Goal: Transaction & Acquisition: Purchase product/service

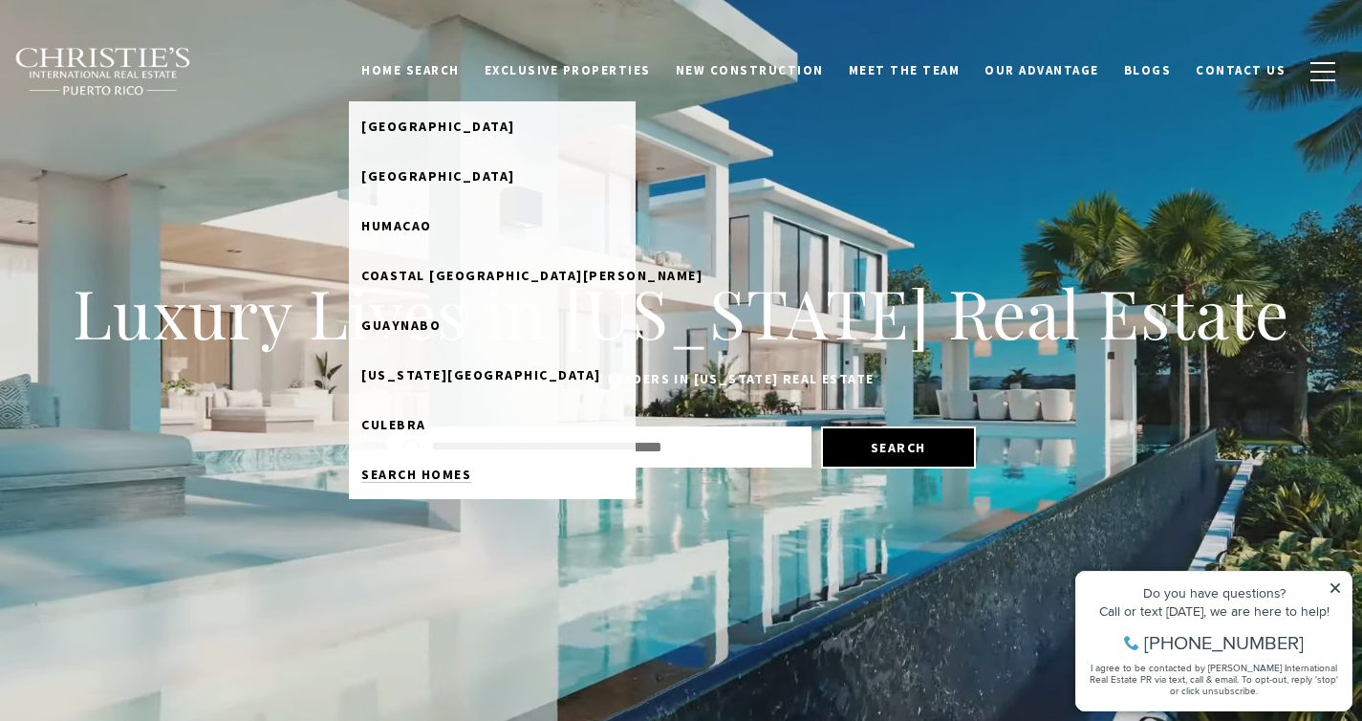
click at [437, 470] on span "Search Homes" at bounding box center [416, 473] width 110 height 17
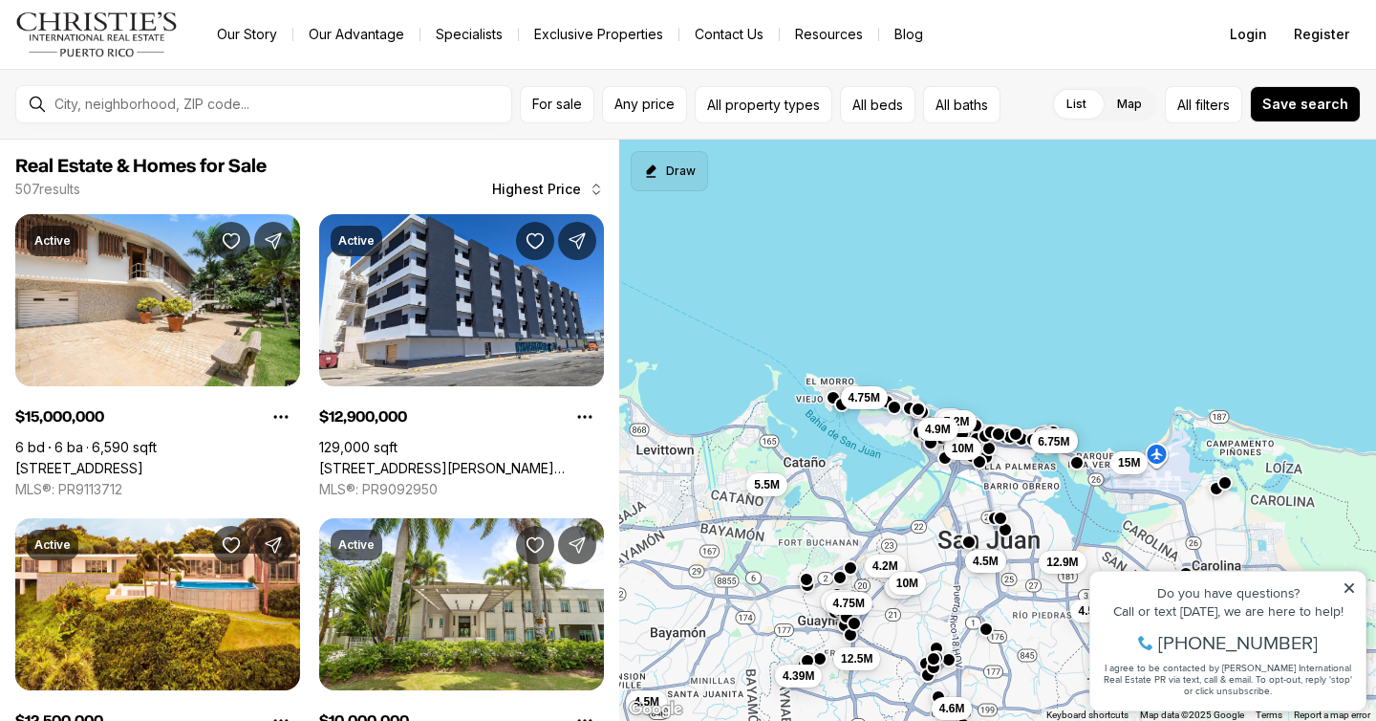
click at [672, 175] on button "Draw" at bounding box center [669, 171] width 77 height 40
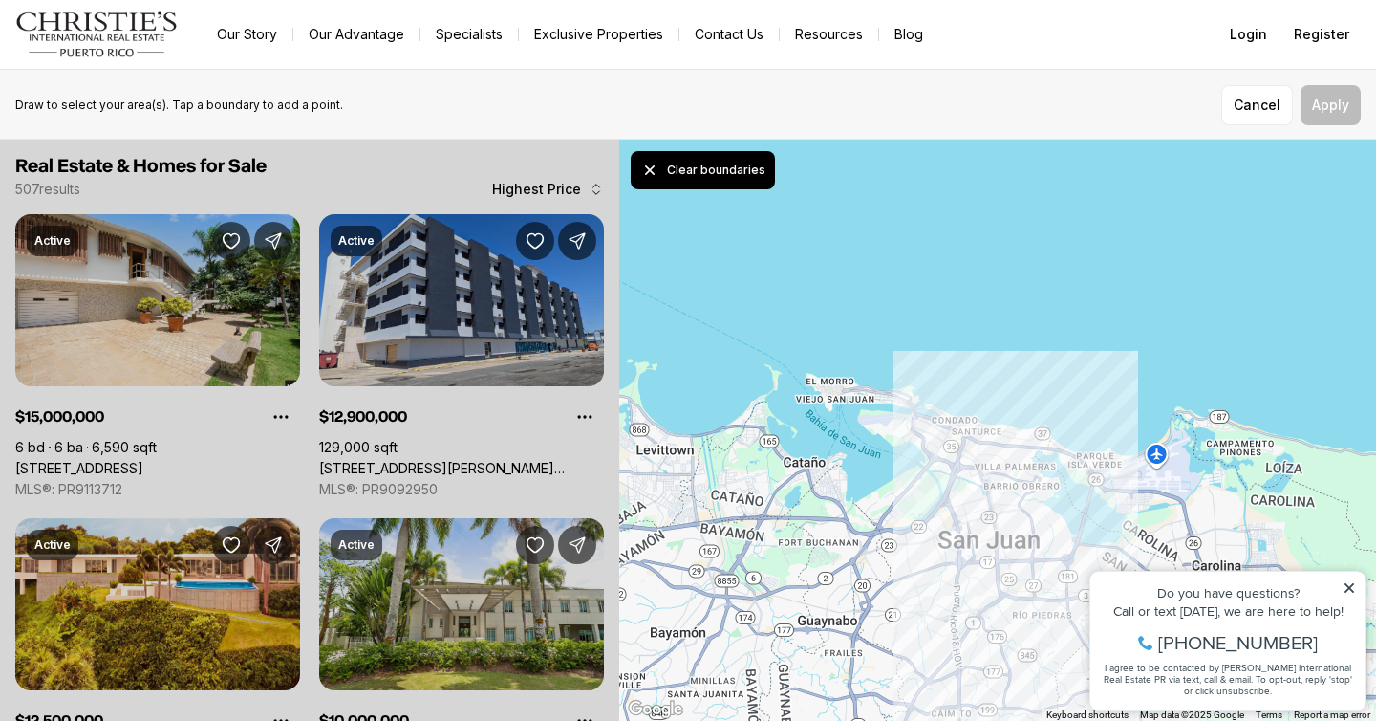
drag, startPoint x: 936, startPoint y: 518, endPoint x: 932, endPoint y: 533, distance: 15.8
click at [932, 533] on div at bounding box center [997, 431] width 757 height 582
click at [1337, 114] on button "Apply" at bounding box center [1331, 105] width 60 height 40
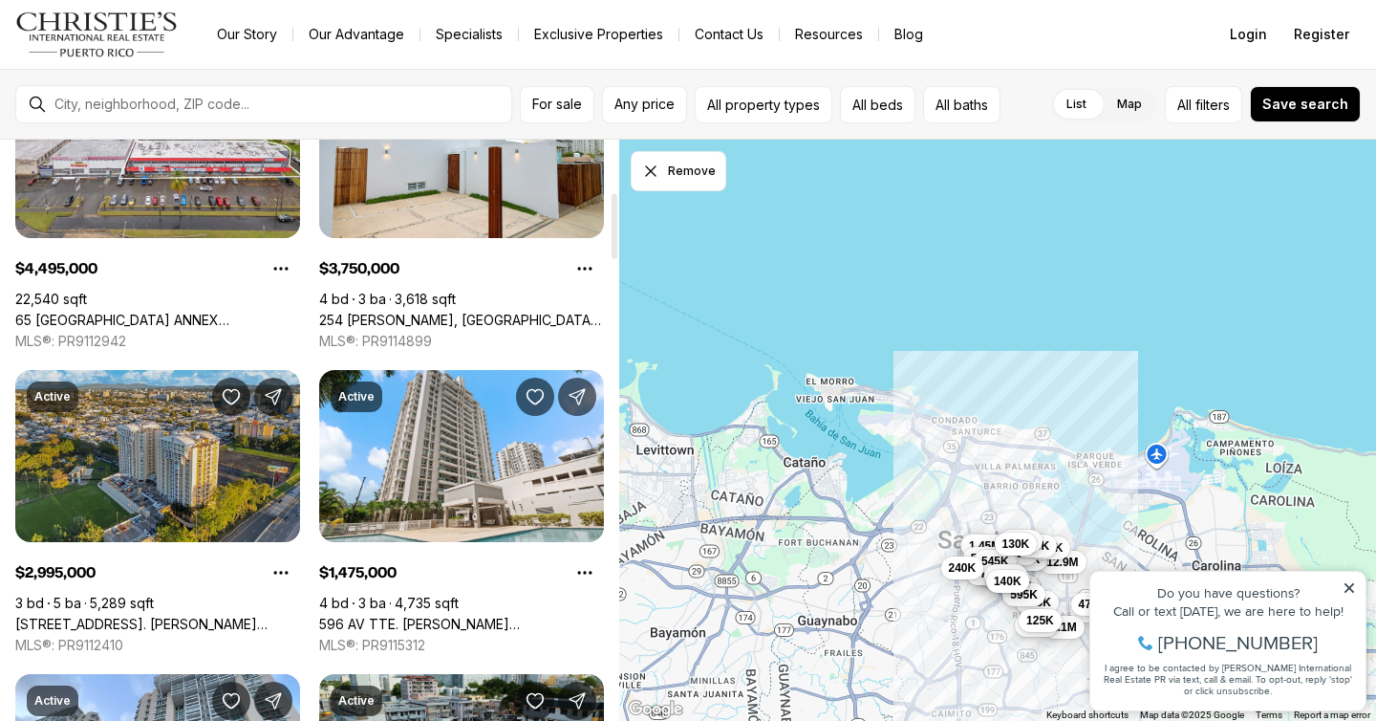
scroll to position [541, 0]
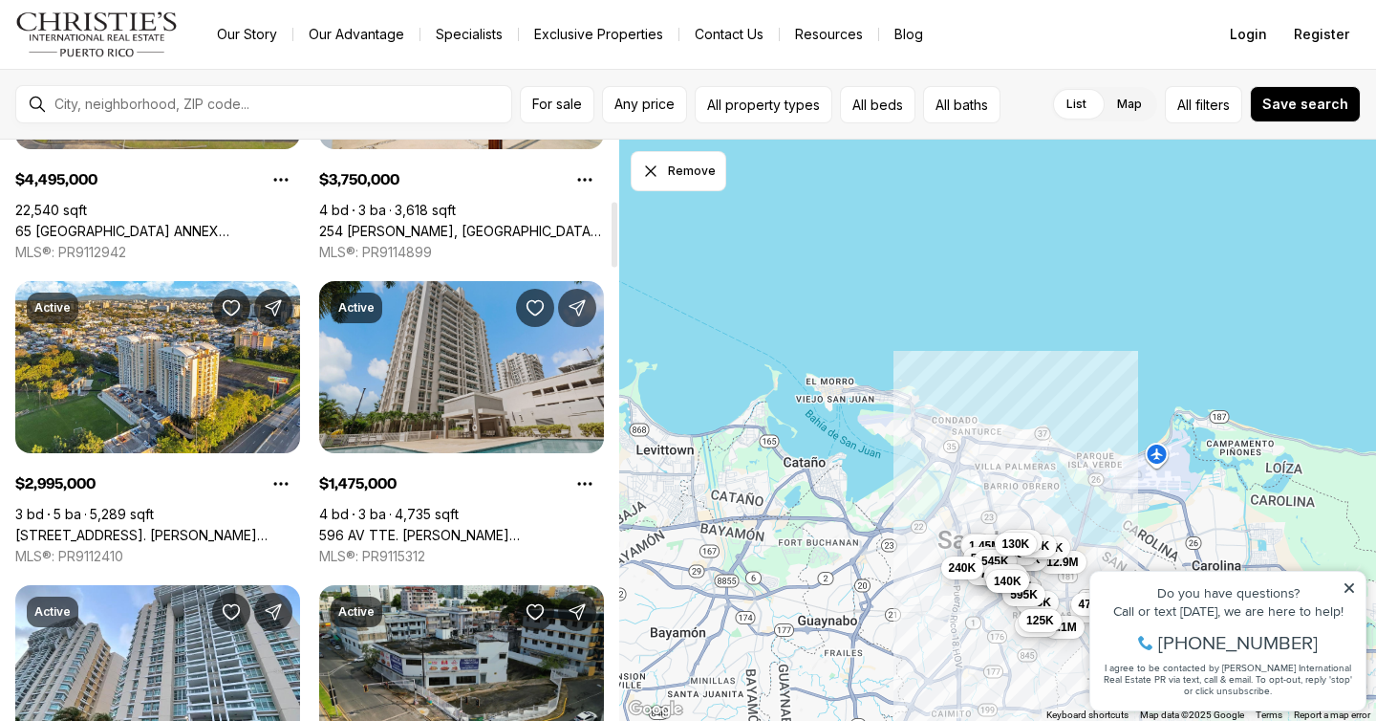
click at [391, 527] on link "596 AV TTE. CESAR GONZALE #1813, SAN JUAN PR, 00918" at bounding box center [461, 535] width 285 height 17
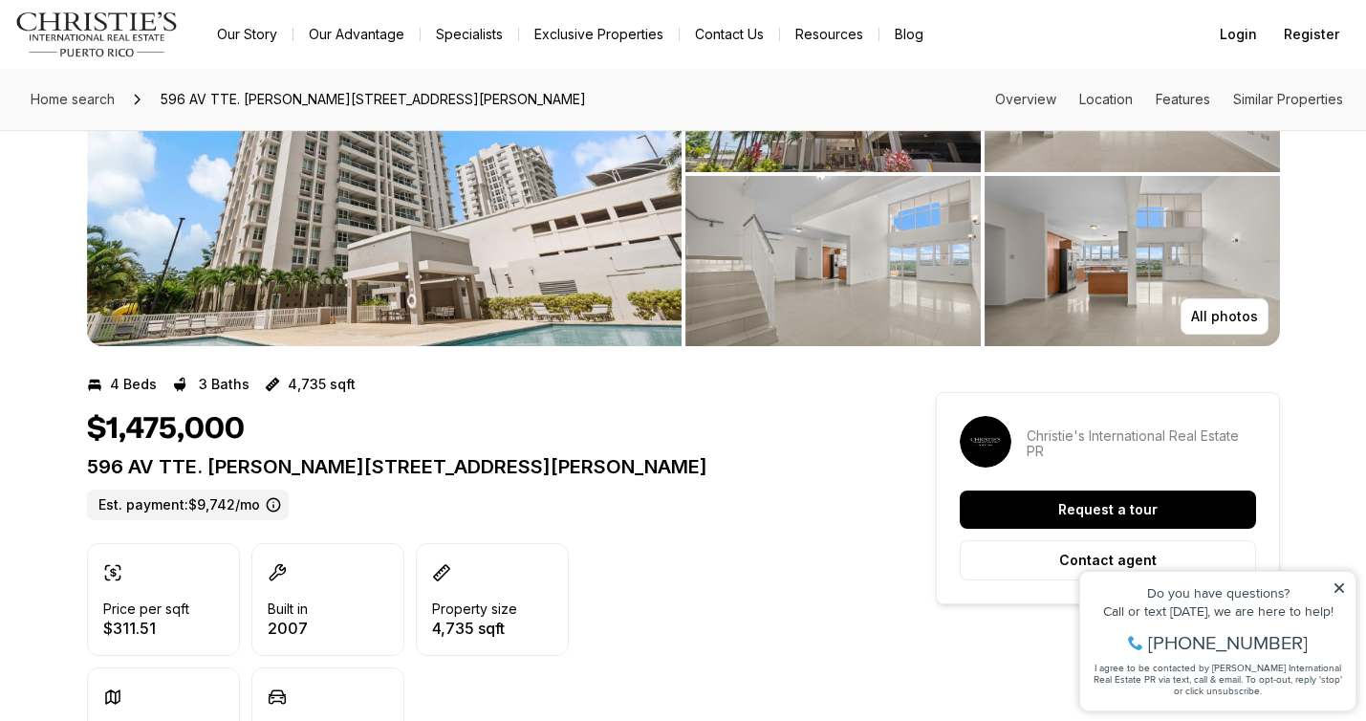
scroll to position [158, 0]
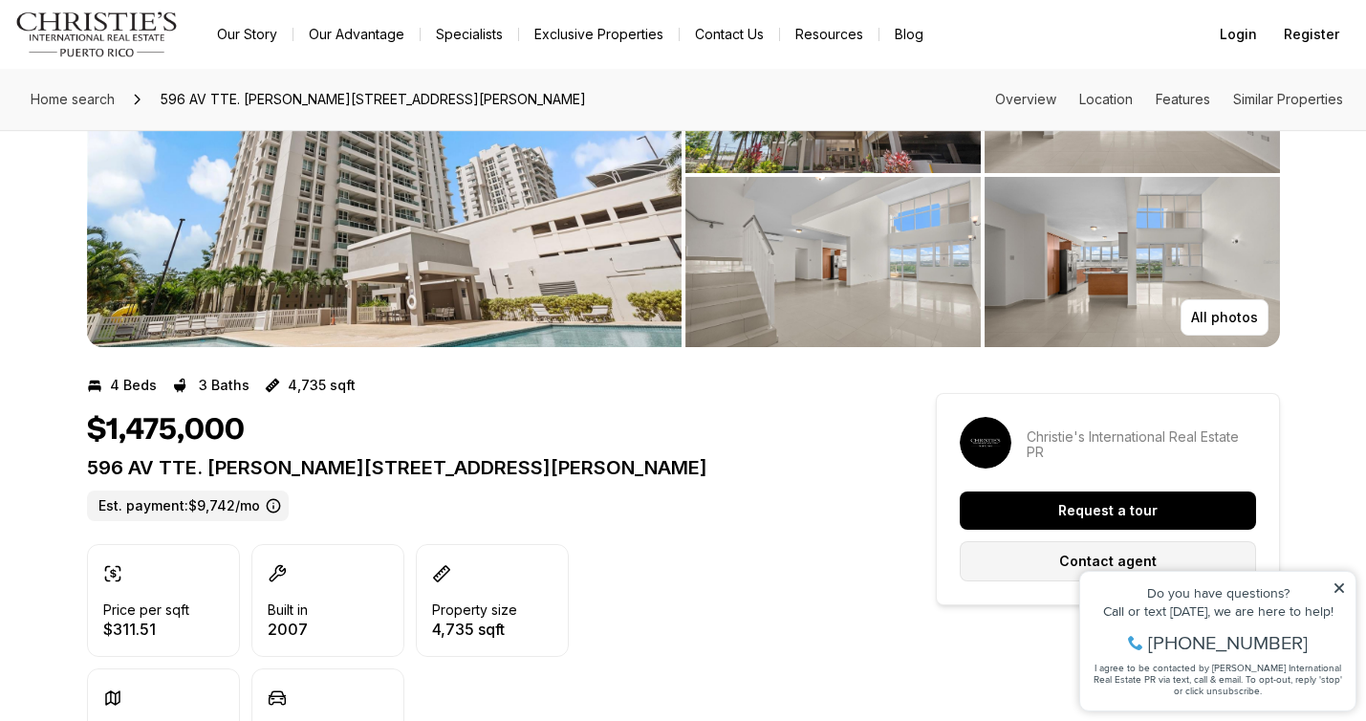
click at [1032, 566] on button "Contact agent" at bounding box center [1108, 561] width 296 height 40
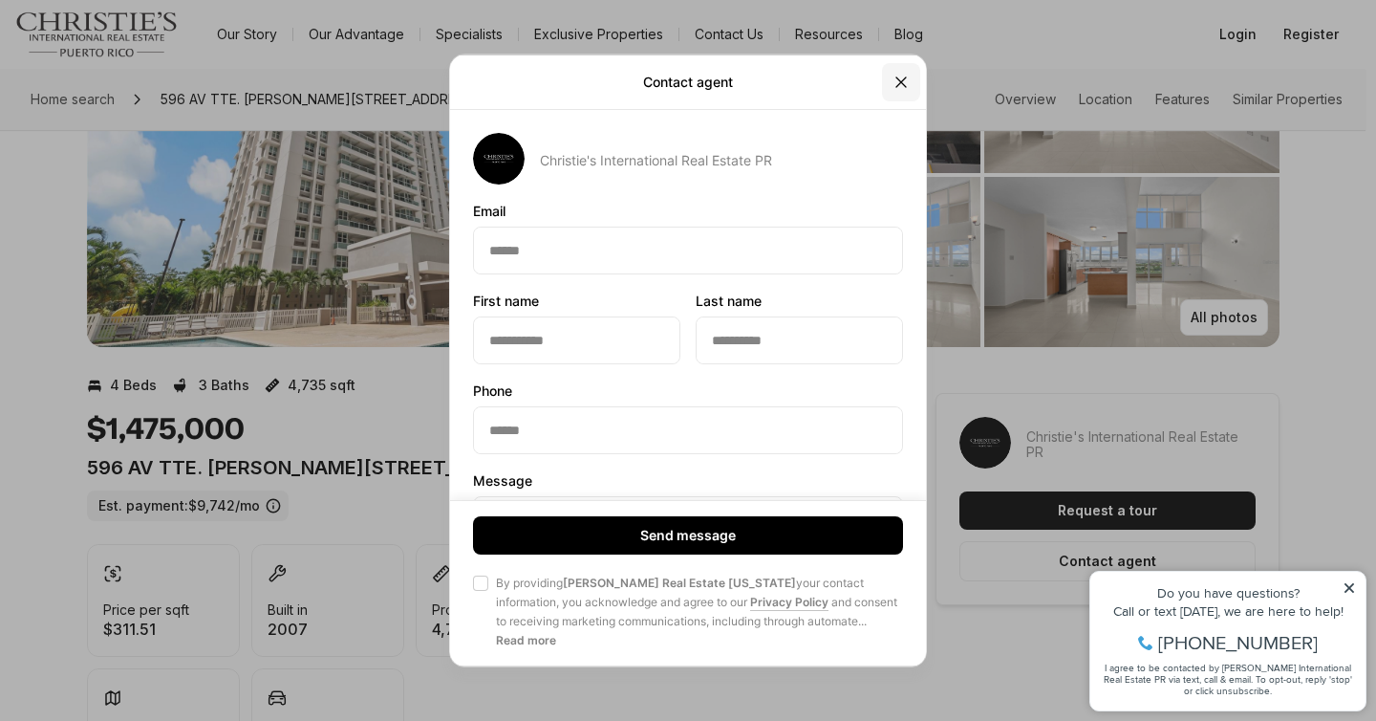
click at [903, 84] on icon "Close" at bounding box center [901, 82] width 10 height 10
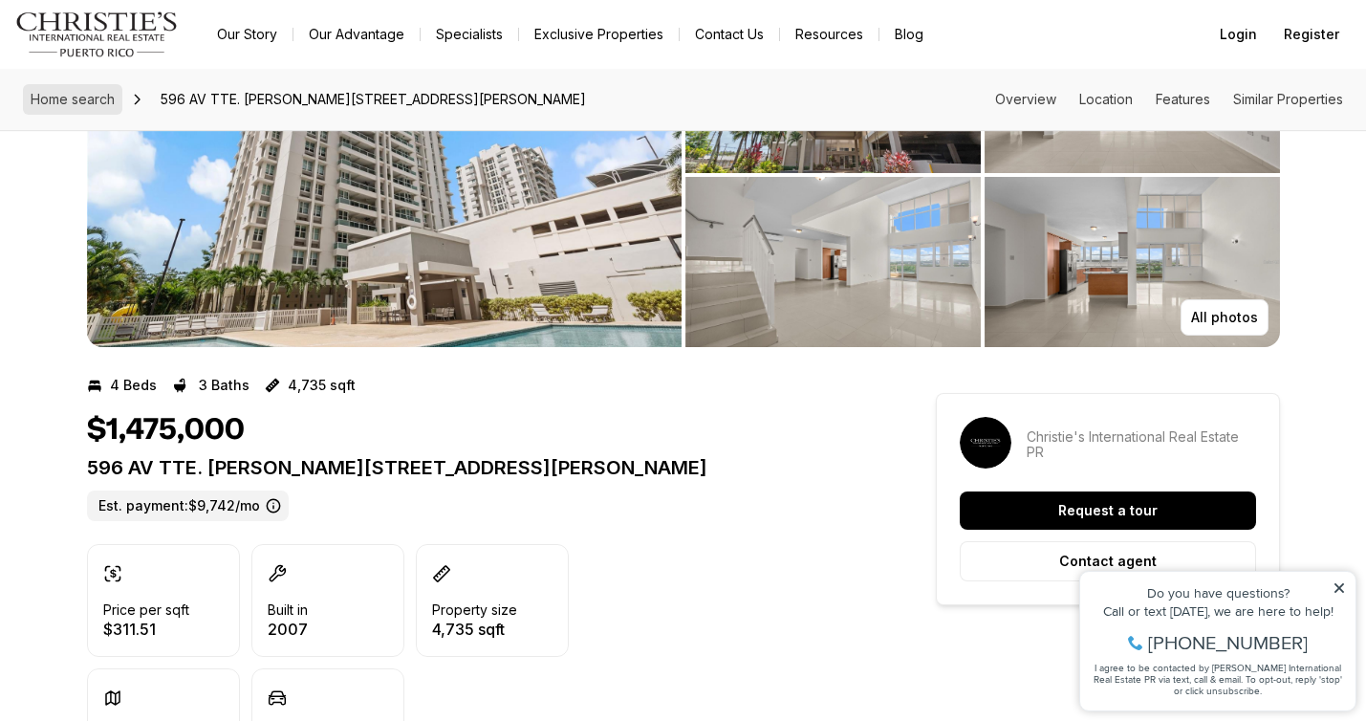
click at [74, 87] on link "Home search" at bounding box center [72, 99] width 99 height 31
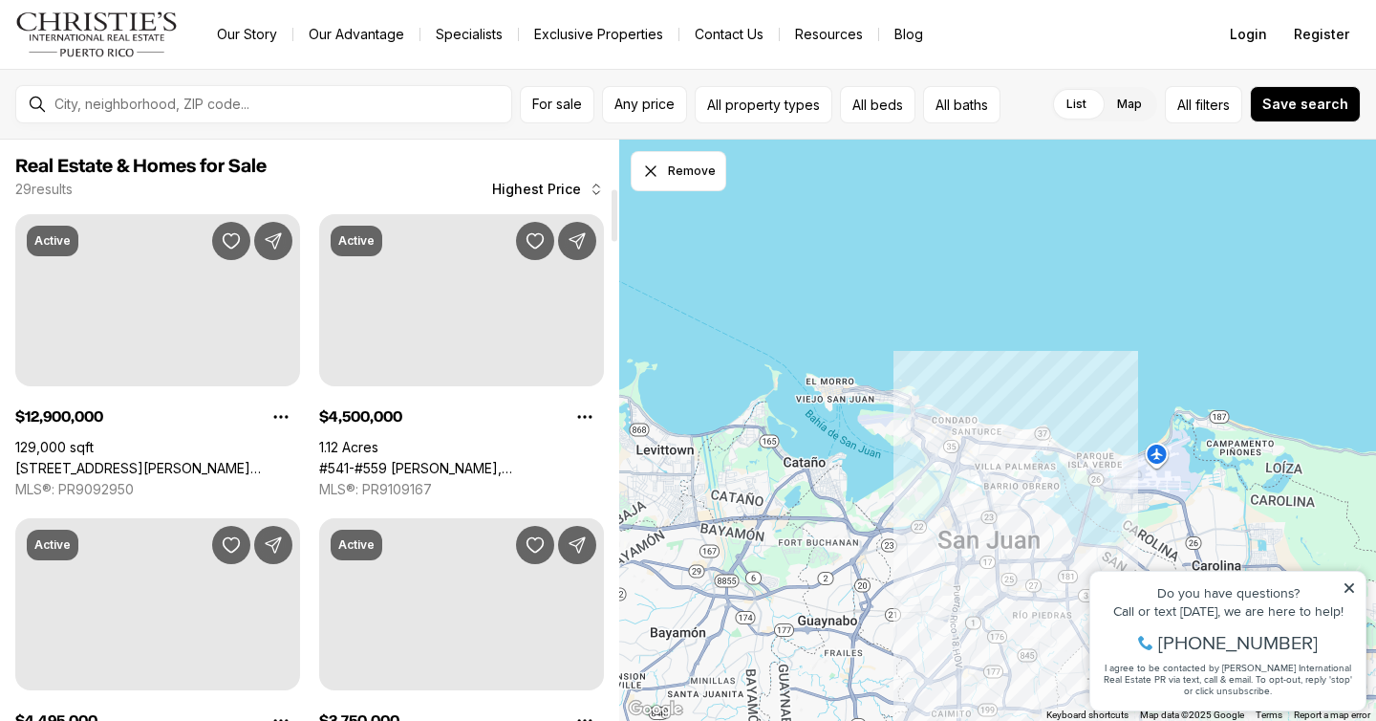
scroll to position [541, 0]
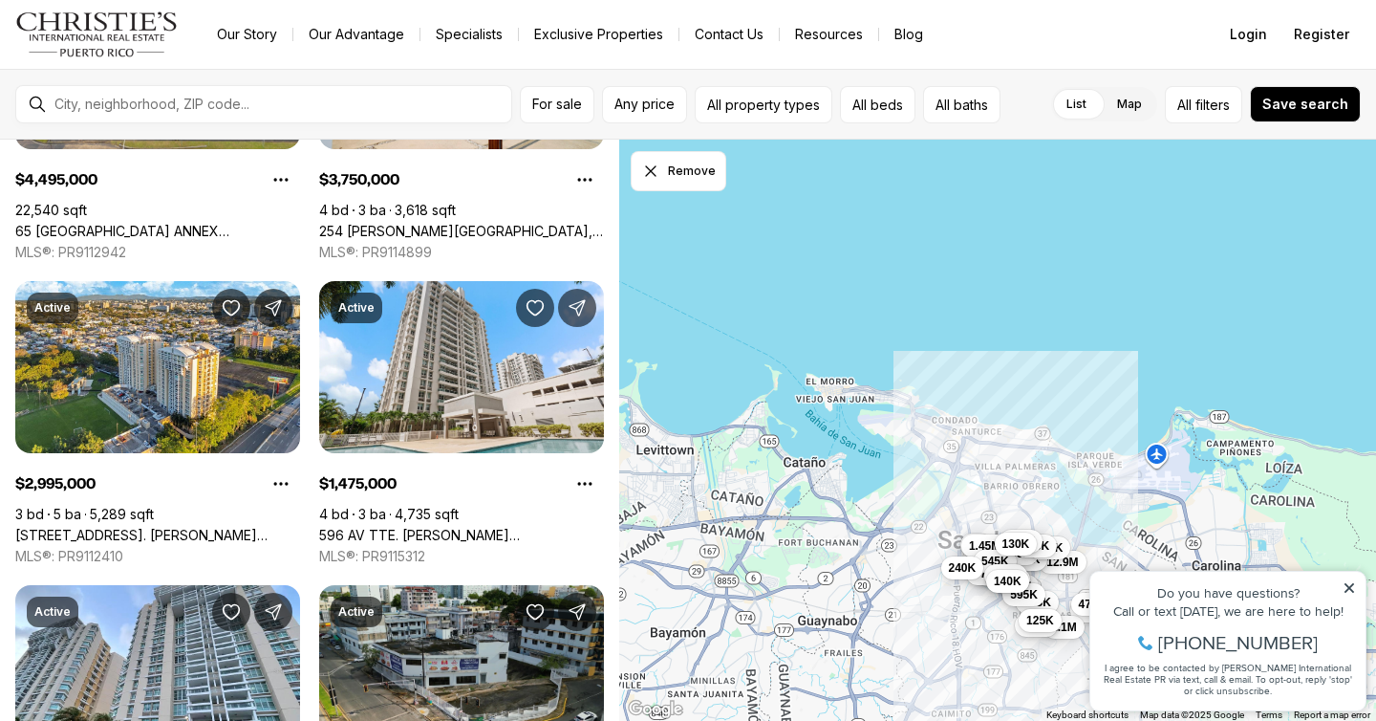
click at [100, 33] on img "Main navigation" at bounding box center [96, 34] width 163 height 46
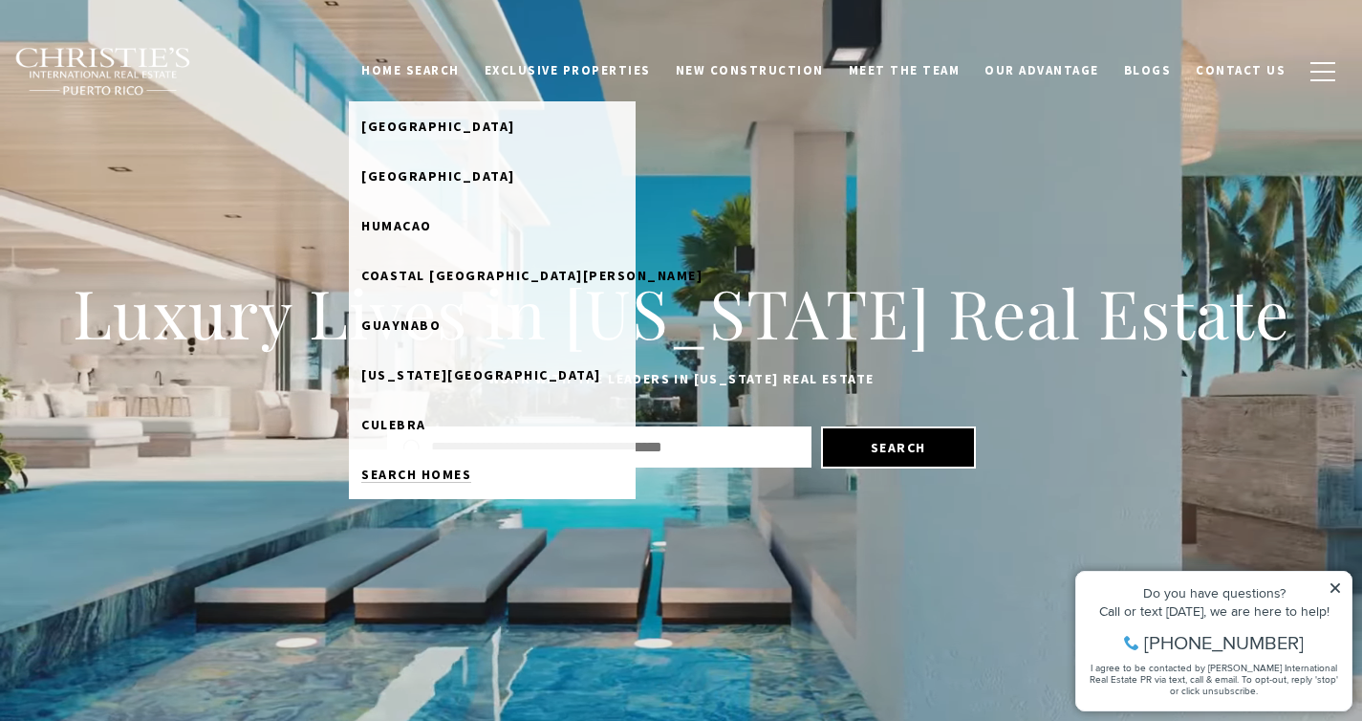
click at [442, 478] on span "Search Homes" at bounding box center [416, 473] width 110 height 17
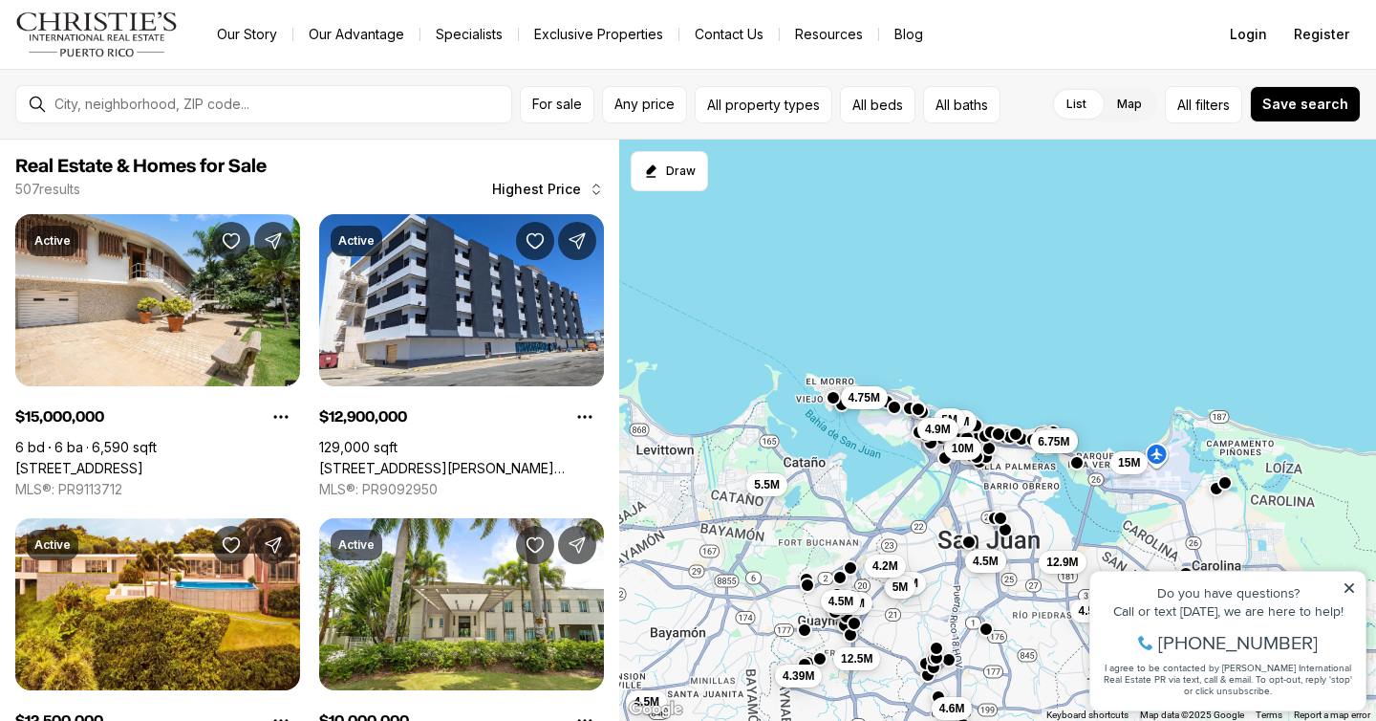
scroll to position [541, 0]
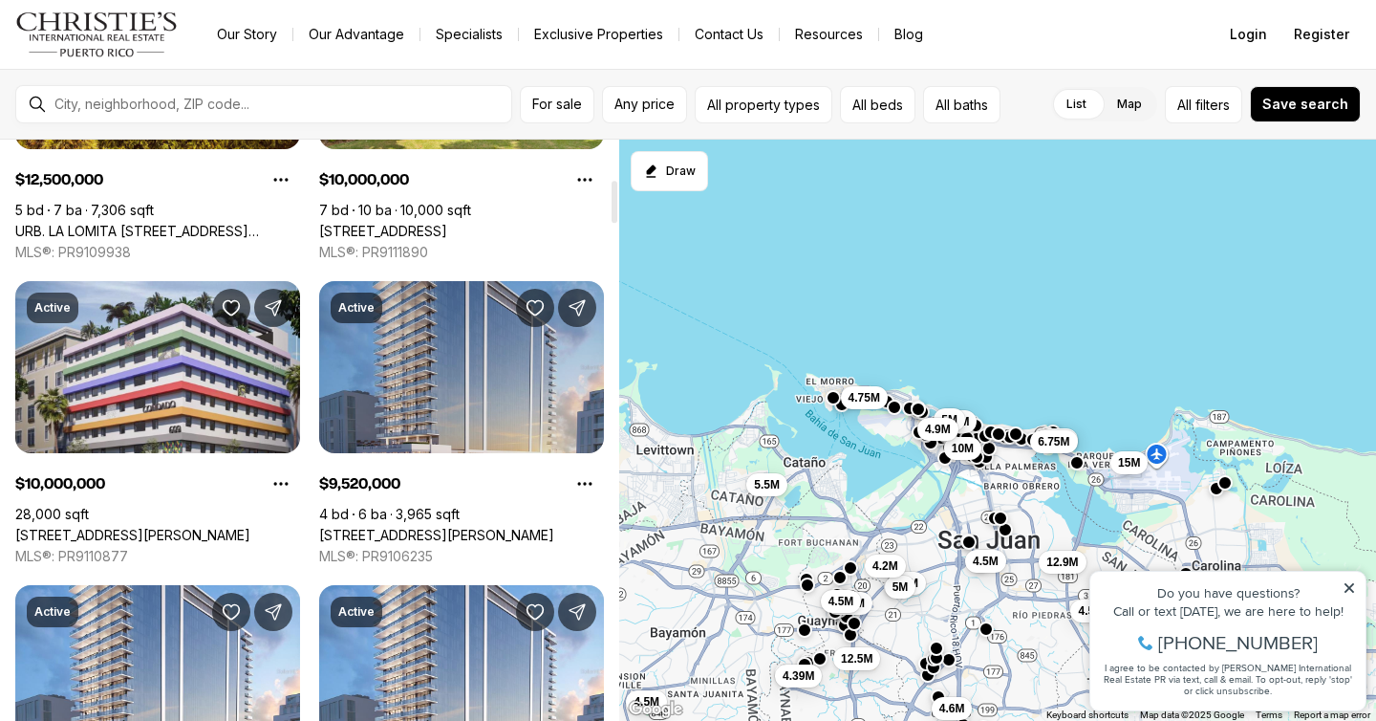
click at [448, 527] on link "[STREET_ADDRESS][PERSON_NAME]" at bounding box center [436, 535] width 235 height 17
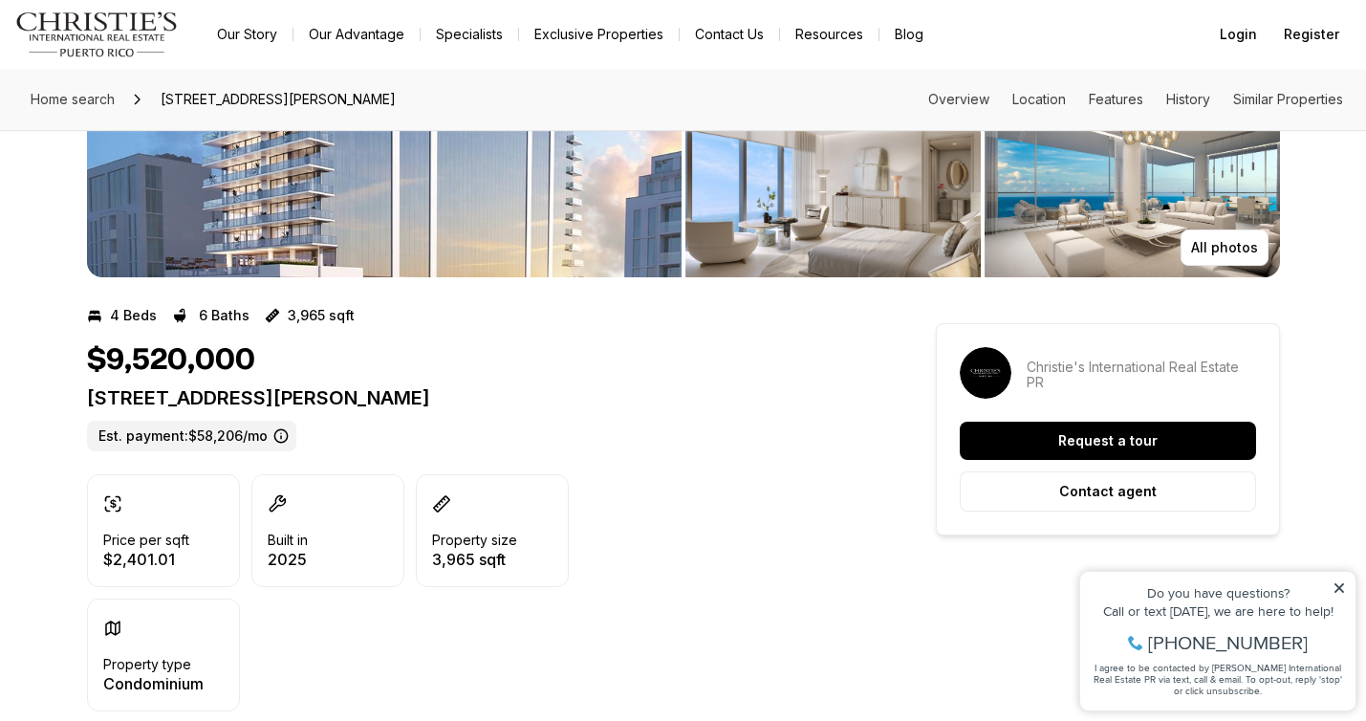
scroll to position [343, 0]
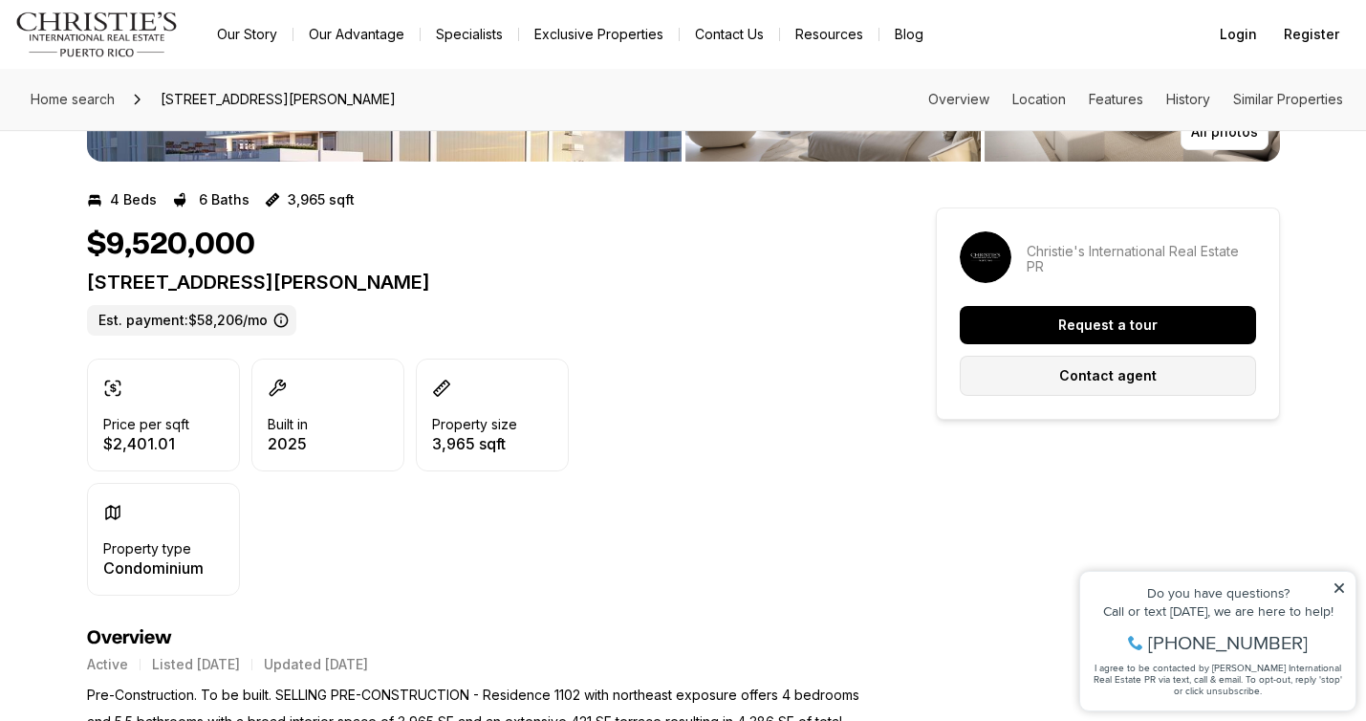
click at [979, 378] on button "Contact agent" at bounding box center [1108, 376] width 296 height 40
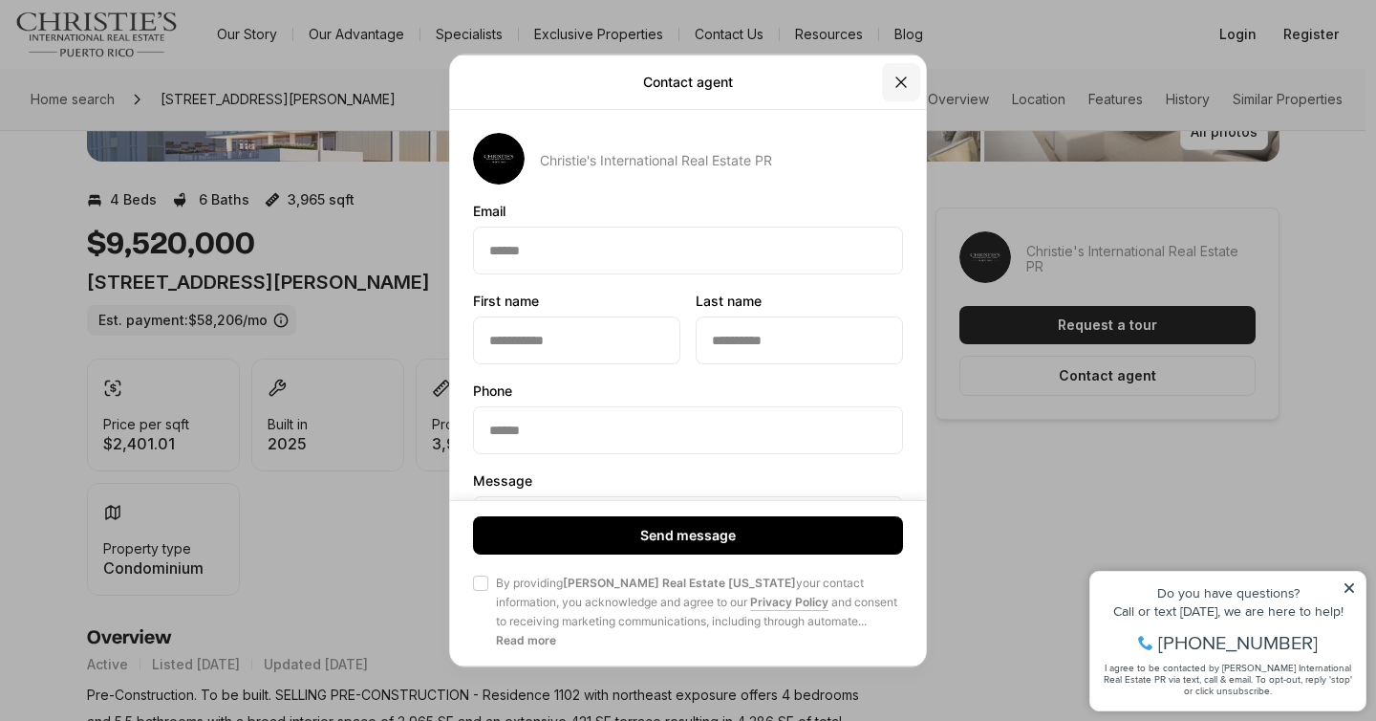
click at [897, 86] on icon "Close" at bounding box center [901, 82] width 19 height 19
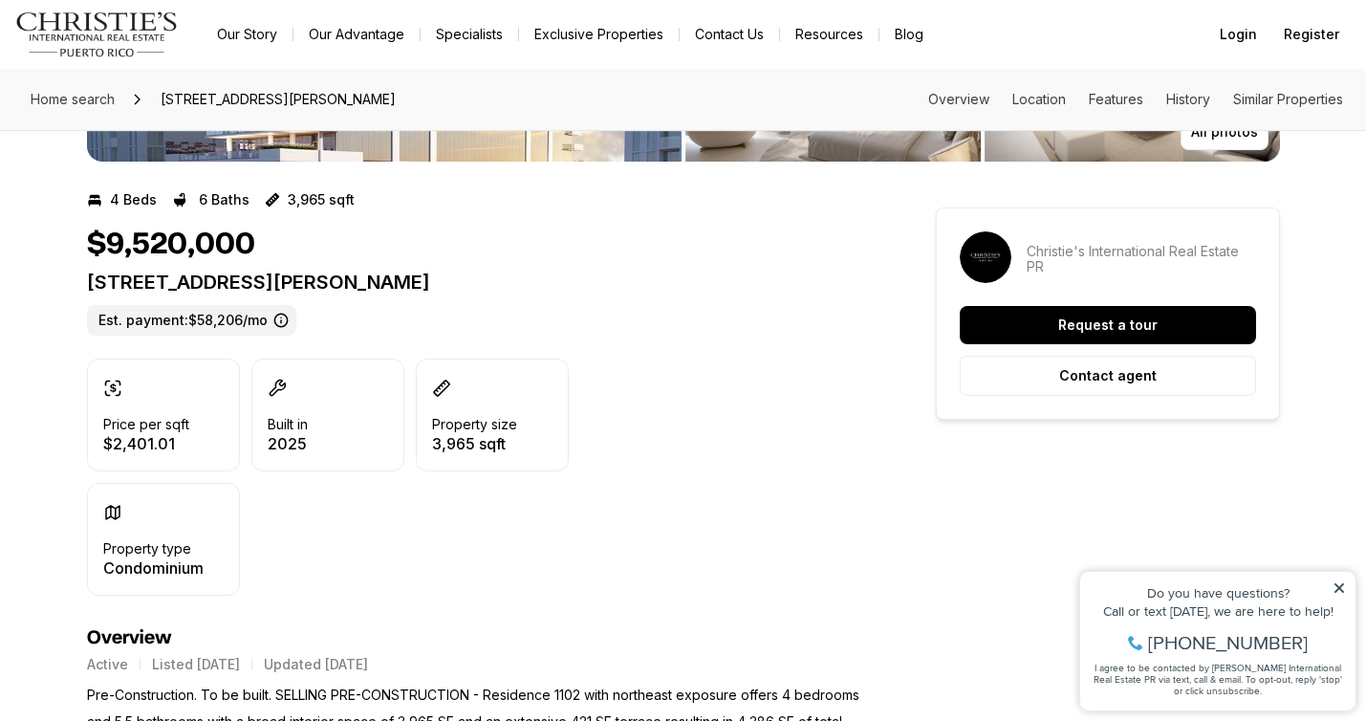
scroll to position [0, 0]
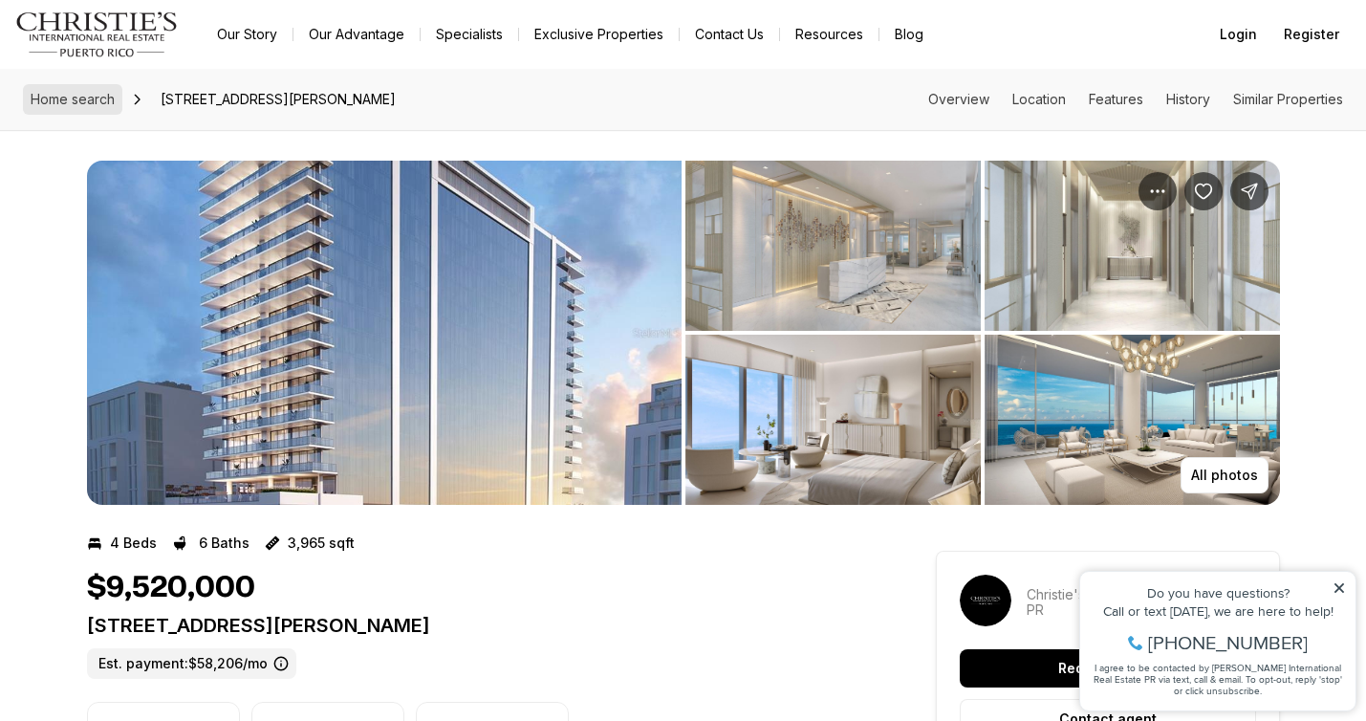
click at [78, 108] on link "Home search" at bounding box center [72, 99] width 99 height 31
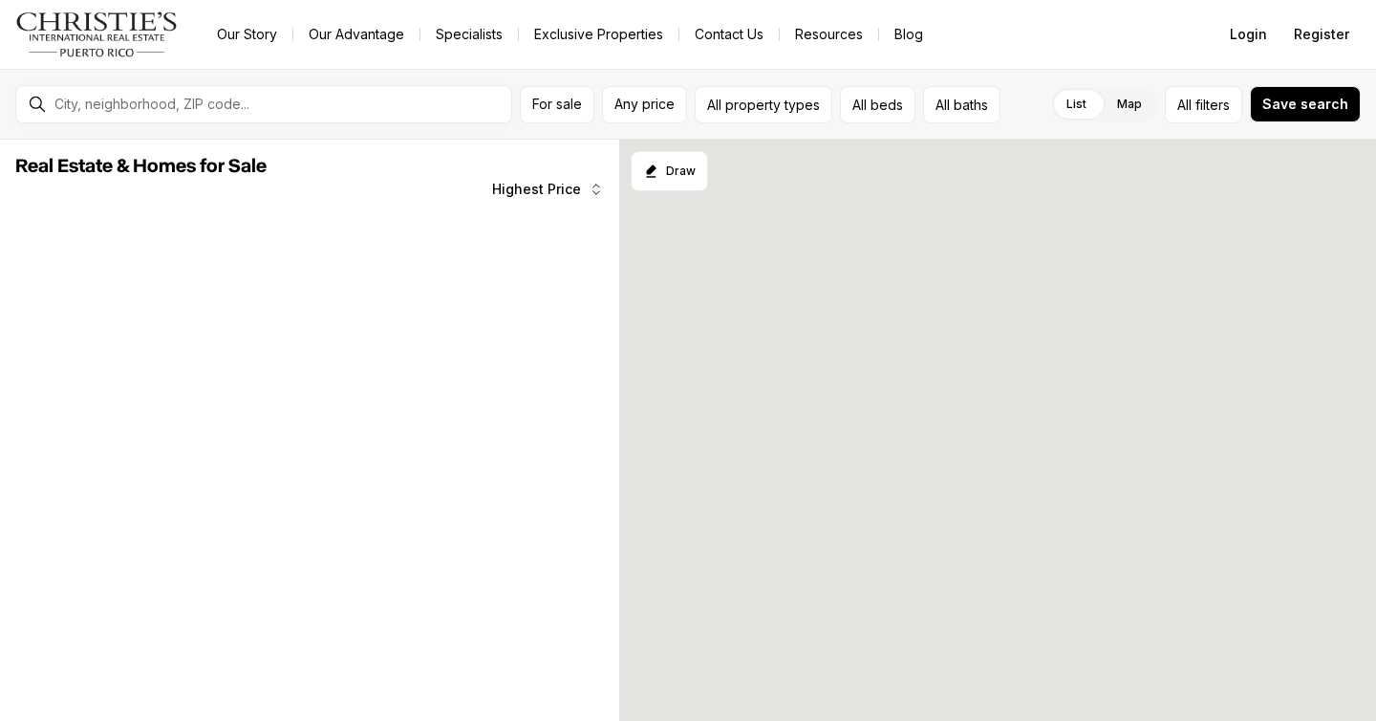
click at [102, 36] on img "Main navigation" at bounding box center [96, 34] width 163 height 46
